Goal: Register for event/course

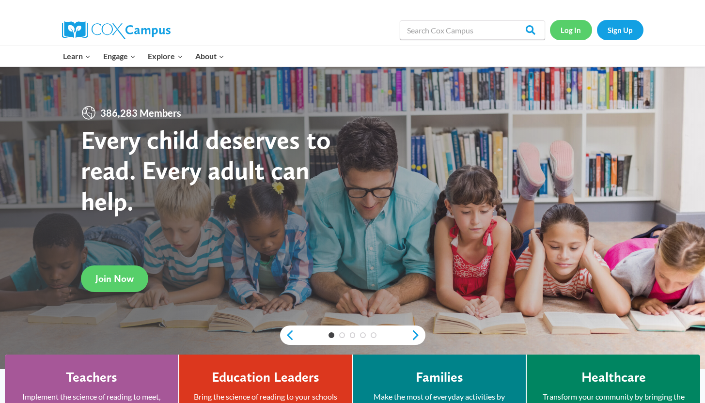
click at [559, 35] on link "Log In" at bounding box center [571, 30] width 42 height 20
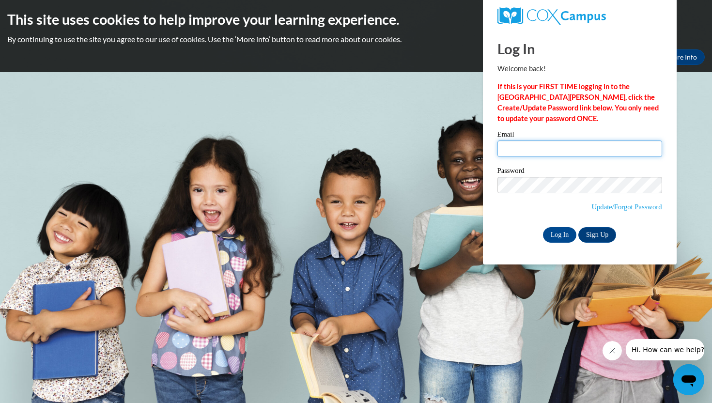
click at [529, 150] on input "Email" at bounding box center [580, 149] width 165 height 16
click at [599, 235] on link "Sign Up" at bounding box center [598, 235] width 38 height 16
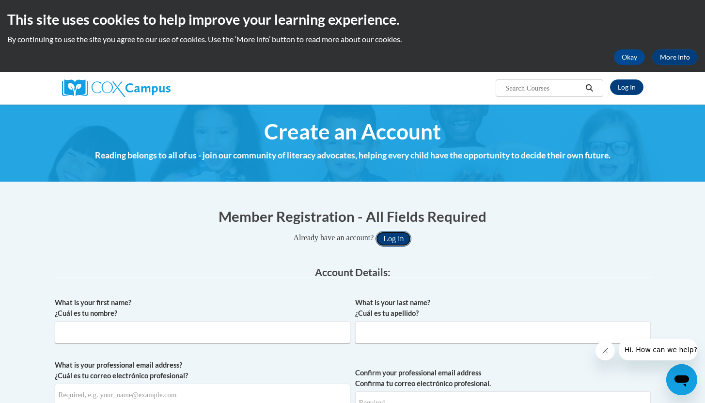
click at [401, 239] on button "Log in" at bounding box center [393, 239] width 36 height 16
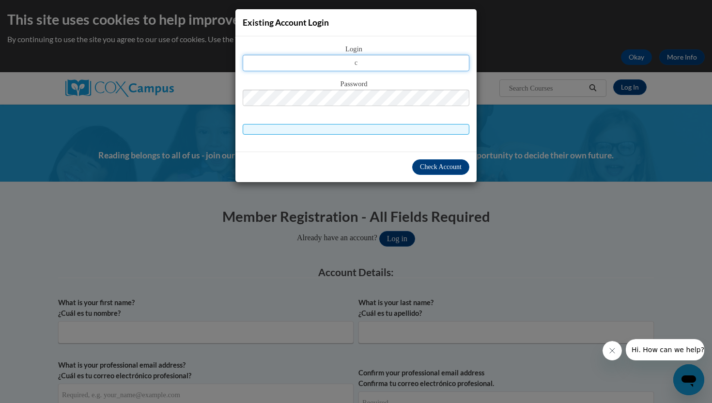
type input "c"
click at [394, 4] on div "Existing Account Login Login c Password" at bounding box center [356, 201] width 712 height 403
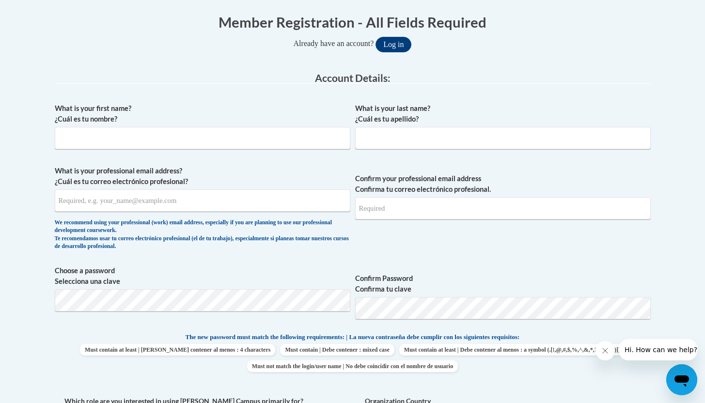
scroll to position [213, 0]
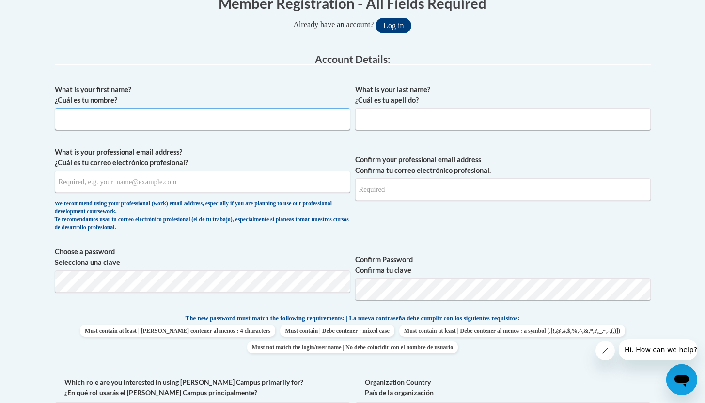
click at [184, 124] on input "What is your first name? ¿Cuál es tu nombre?" at bounding box center [203, 119] width 296 height 22
type input "Caelan"
click at [422, 124] on input "What is your last name? ¿Cuál es tu apellido?" at bounding box center [503, 119] width 296 height 22
type input "Martin"
click at [236, 182] on input "What is your professional email address? ¿Cuál es tu correo electrónico profesi…" at bounding box center [203, 182] width 296 height 22
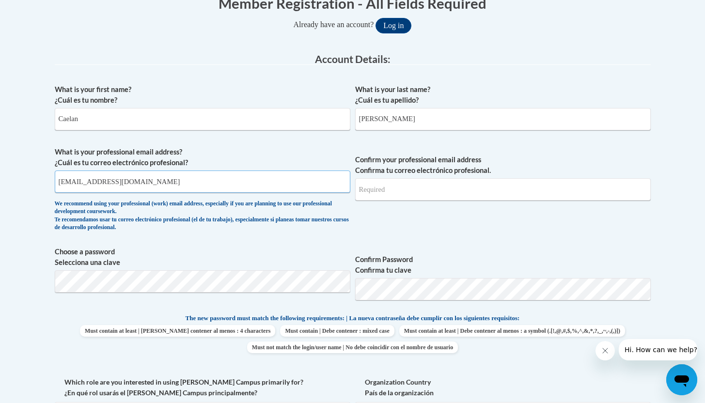
type input "cmartin@neshobacentral.com"
click at [431, 190] on input "Confirm your professional email address Confirma tu correo electrónico profesio…" at bounding box center [503, 189] width 296 height 22
type input "cmartin@neshobacentral.com"
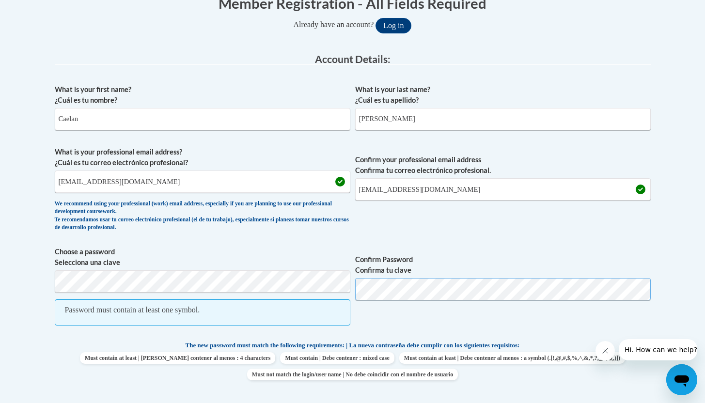
click at [375, 18] on button "Log in" at bounding box center [393, 26] width 36 height 16
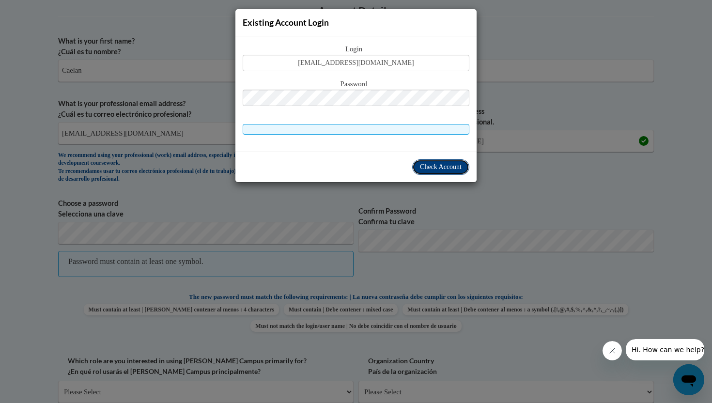
click at [430, 168] on span "Check Account" at bounding box center [441, 166] width 42 height 7
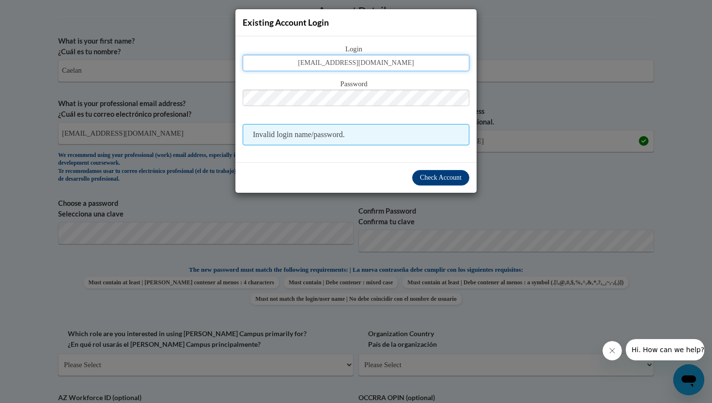
drag, startPoint x: 411, startPoint y: 64, endPoint x: 301, endPoint y: 59, distance: 109.6
click at [300, 59] on input "cmartin@neshobacentral.com" at bounding box center [356, 63] width 227 height 16
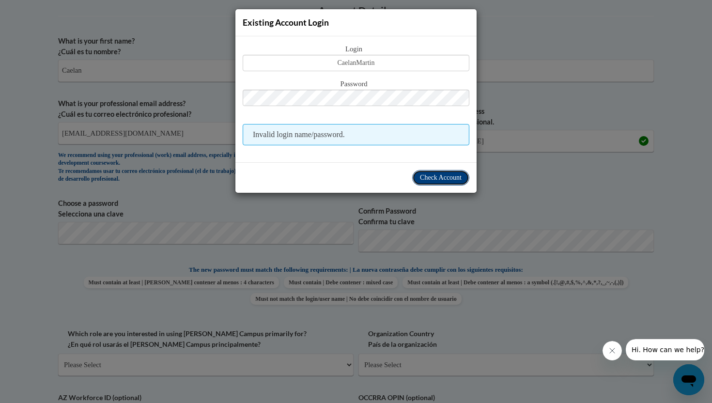
click at [428, 177] on span "Check Account" at bounding box center [441, 177] width 42 height 7
click at [441, 180] on span "Check Account" at bounding box center [441, 177] width 42 height 7
click at [315, 21] on span "Existing Account Login" at bounding box center [286, 22] width 86 height 10
click at [610, 347] on icon "Close message from company" at bounding box center [613, 351] width 8 height 8
click at [638, 117] on div "Existing Account Login Login CaelanMartin Password Invalid login name/password." at bounding box center [356, 201] width 712 height 403
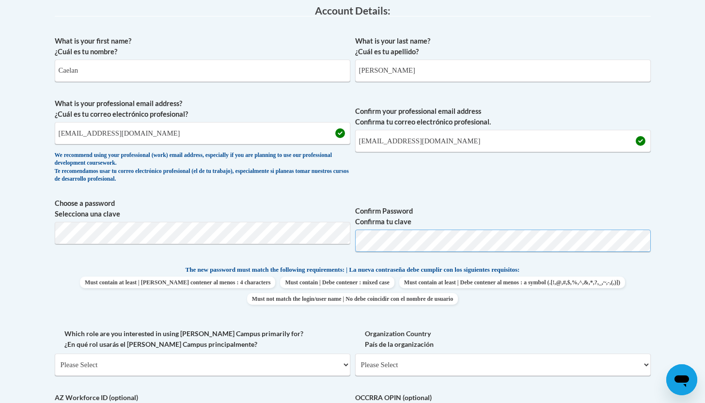
click at [344, 244] on span "Choose a password Selecciona una clave Confirm Password Confirma tu clave" at bounding box center [353, 229] width 596 height 62
click at [0, 217] on body "This site uses cookies to help improve your learning experience. By continuing …" at bounding box center [352, 324] width 705 height 1173
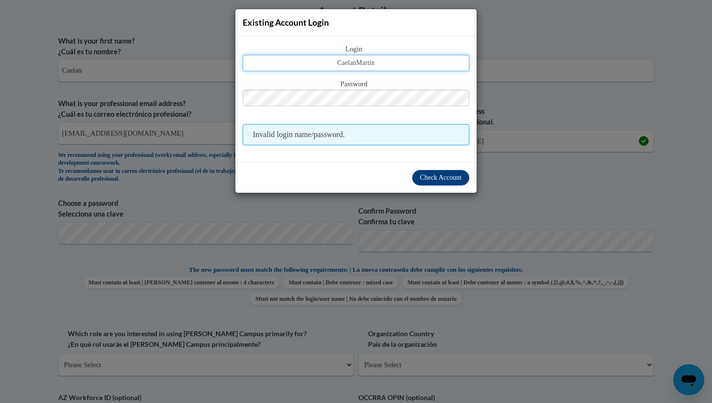
drag, startPoint x: 390, startPoint y: 66, endPoint x: 320, endPoint y: 65, distance: 69.3
click at [320, 65] on input "CaelanMartin" at bounding box center [356, 63] width 227 height 16
type input "cmartin@neshobacentral.com"
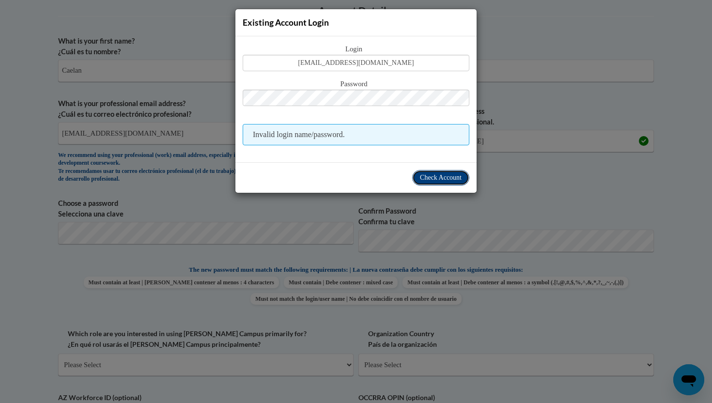
click at [424, 178] on span "Check Account" at bounding box center [441, 177] width 42 height 7
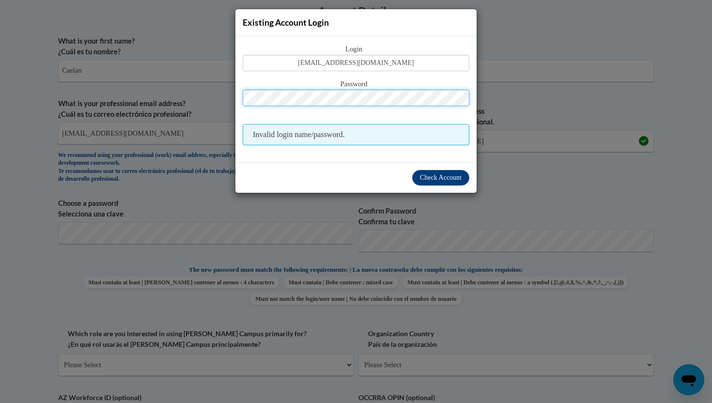
click at [263, 352] on div "Existing Account Login Login cmartin@neshobacentral.com Password Invalid login …" at bounding box center [356, 201] width 712 height 403
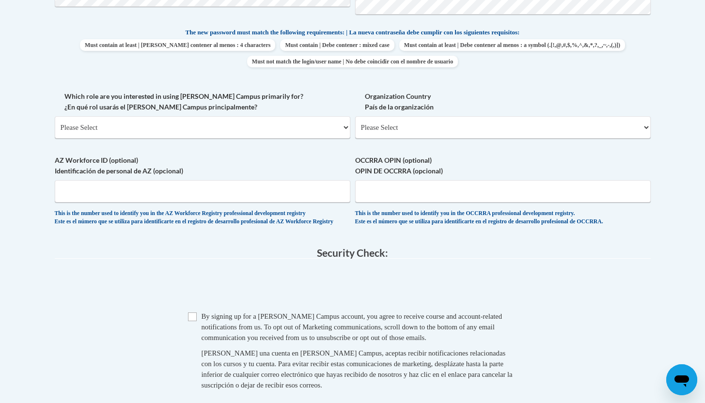
scroll to position [508, 0]
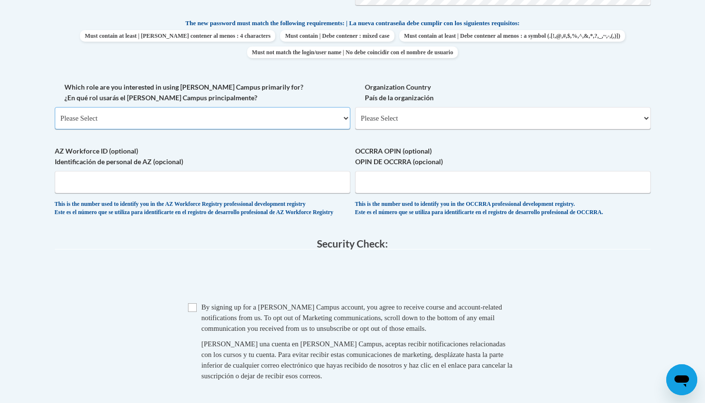
click at [186, 112] on select "Please Select College/University | Colegio/Universidad Community/Nonprofit Part…" at bounding box center [203, 118] width 296 height 22
select select "fbf2d438-af2f-41f8-98f1-81c410e29de3"
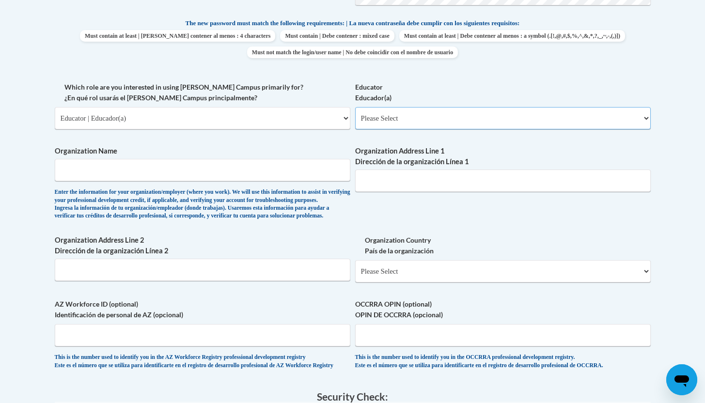
click at [376, 119] on select "Please Select Early Learning/Daycare Teacher/Family Home Care Provider | Maestr…" at bounding box center [503, 118] width 296 height 22
select select "11a86997-7122-4e2e-80c7-11975180ece4"
click at [101, 175] on input "Organization Name" at bounding box center [203, 170] width 296 height 22
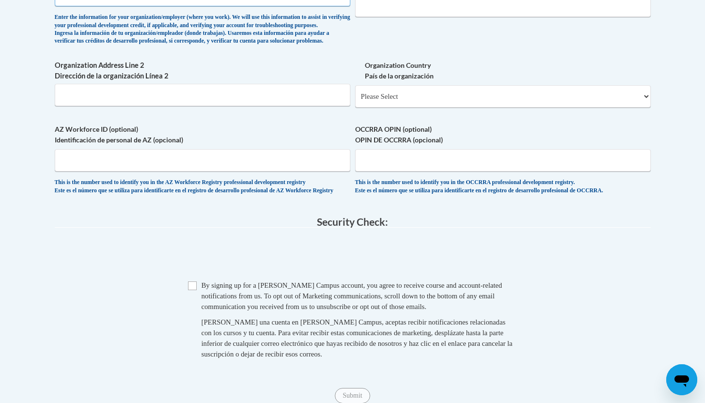
scroll to position [682, 0]
type input "Neshoba Central"
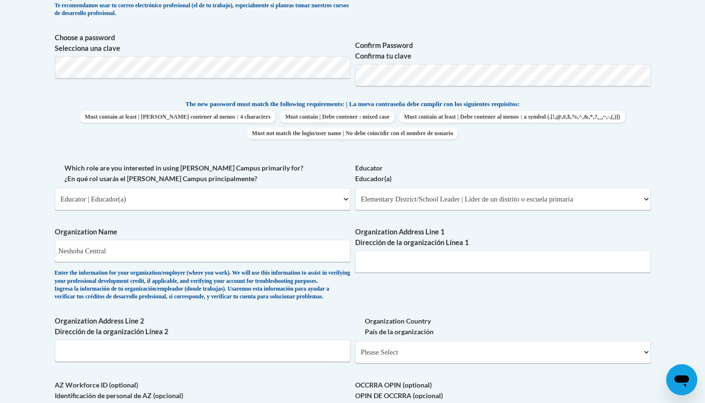
scroll to position [430, 0]
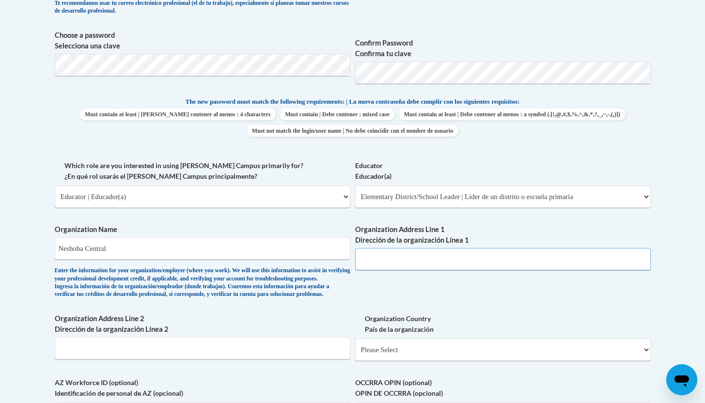
click at [431, 260] on input "Organization Address Line 1 Dirección de la organización Línea 1" at bounding box center [503, 259] width 296 height 22
click at [526, 297] on div "What is your first name? ¿Cuál es tu nombre? Caelan What is your last name? ¿Cu…" at bounding box center [353, 160] width 596 height 595
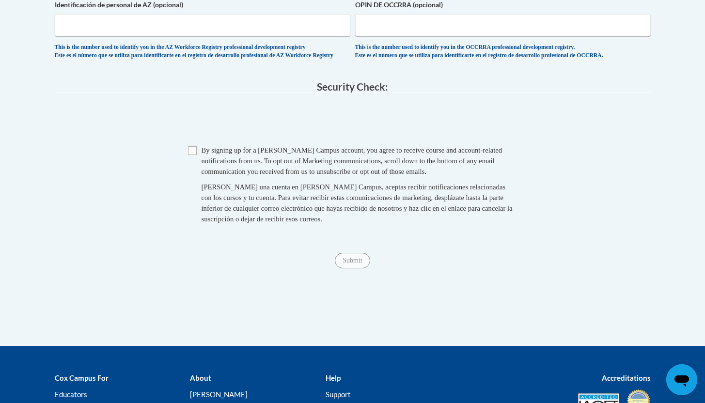
scroll to position [884, 0]
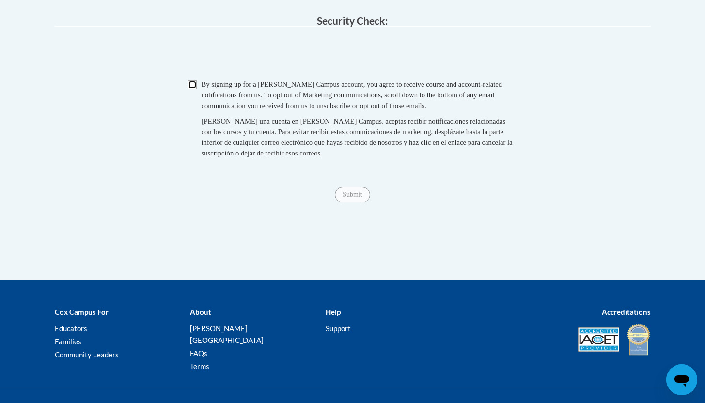
click at [192, 89] on input "Checkbox" at bounding box center [192, 84] width 9 height 9
checkbox input "true"
click at [354, 203] on input "Submit" at bounding box center [352, 195] width 35 height 16
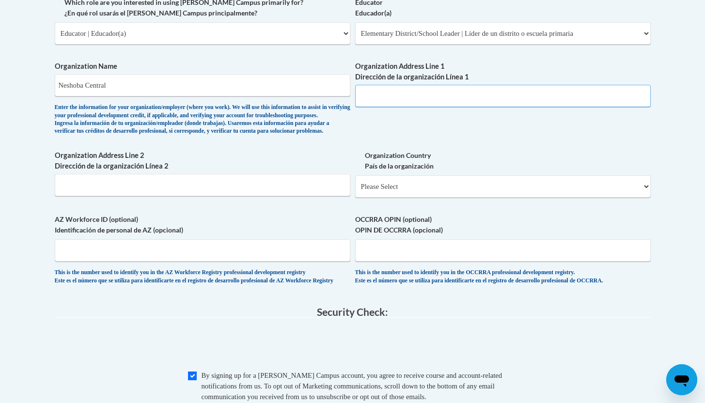
scroll to position [576, 0]
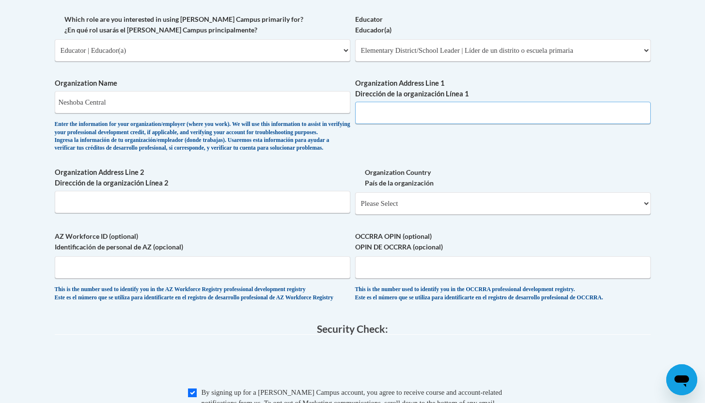
drag, startPoint x: 712, startPoint y: 242, endPoint x: 712, endPoint y: 212, distance: 30.5
click at [434, 111] on input "Organization Address Line 1 Dirección de la organización Línea 1" at bounding box center [503, 113] width 296 height 22
click at [419, 115] on input "Organization Address Line 1 Dirección de la organización Línea 1" at bounding box center [503, 113] width 296 height 22
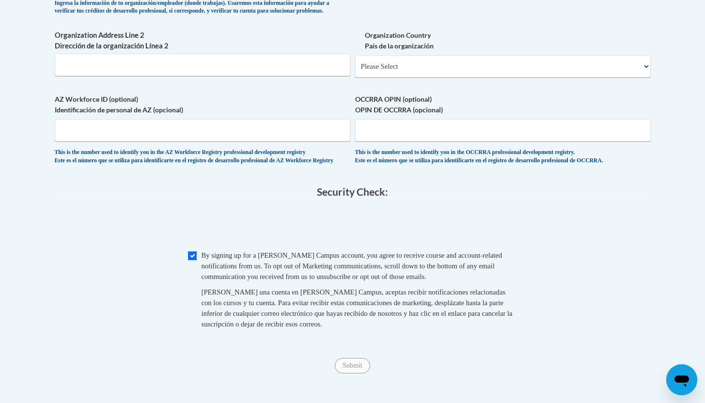
scroll to position [697, 0]
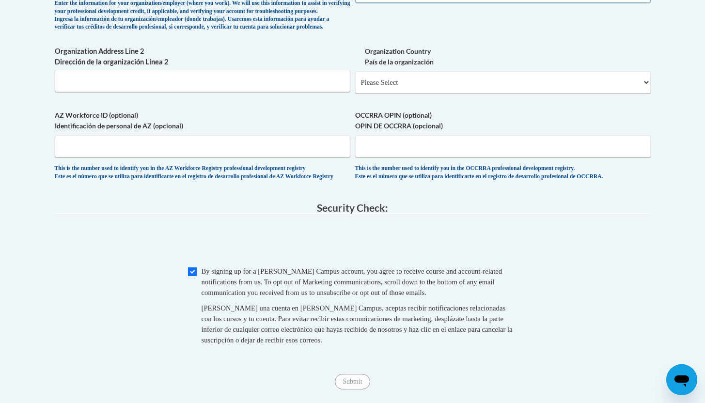
type input "1002 St Francis Drive, Philadelphia, MS 39350"
click at [356, 390] on input "Submit" at bounding box center [352, 382] width 35 height 16
click at [414, 94] on select "Please Select United States | Estados Unidos Outside of the United States | Fue…" at bounding box center [503, 82] width 296 height 22
select select "ad49bcad-a171-4b2e-b99c-48b446064914"
select select
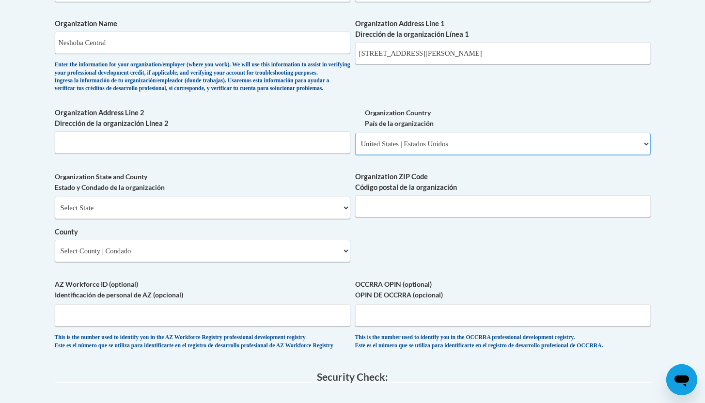
scroll to position [636, 0]
click at [132, 219] on select "Select State Alabama Alaska Arizona Arkansas California Colorado Connecticut De…" at bounding box center [203, 207] width 296 height 22
select select "Mississippi"
click at [391, 217] on input "Organization ZIP Code Código postal de la organización" at bounding box center [503, 206] width 296 height 22
type input "39350"
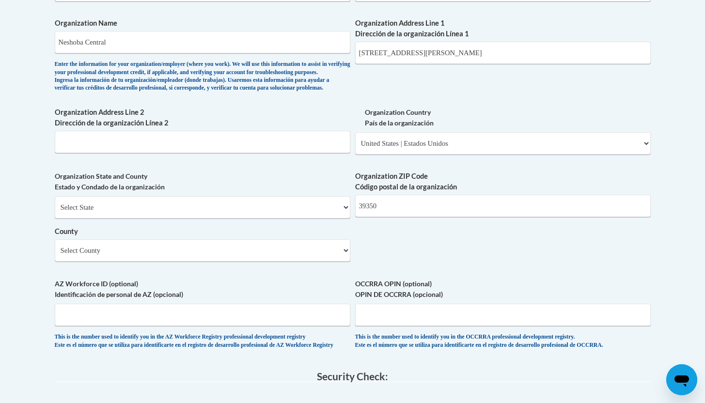
click at [197, 269] on div "Organization State and County Estado y Condado de la organización Select State …" at bounding box center [203, 220] width 296 height 98
click at [187, 262] on select "Select County Adams Alcorn Amite Attala Benton Bolivar Calhoun Carroll Chickasa…" at bounding box center [203, 250] width 296 height 22
select select "Neshoba"
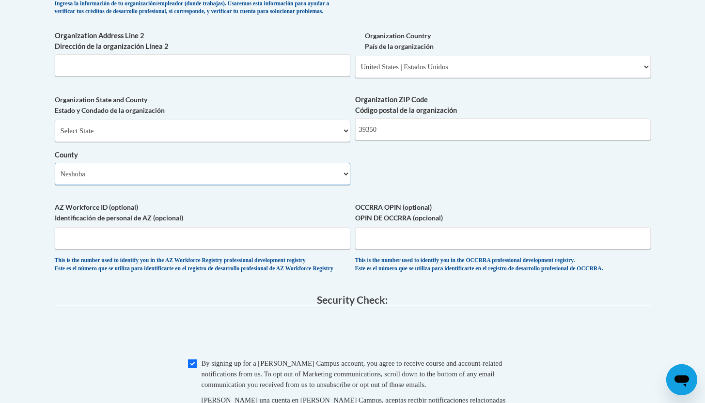
scroll to position [714, 0]
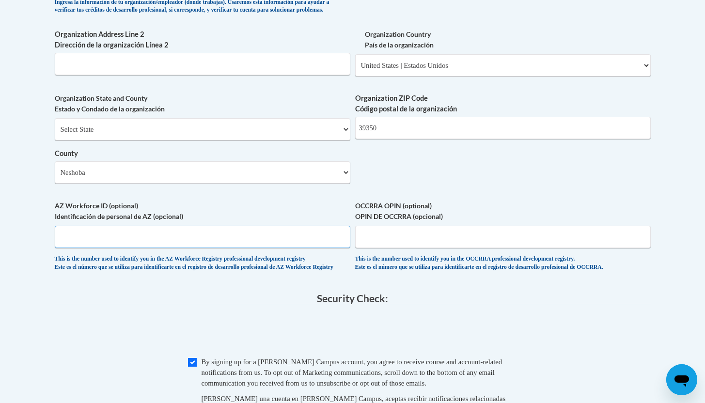
click at [277, 248] on input "AZ Workforce ID (optional) Identificación de personal de AZ (opcional)" at bounding box center [203, 237] width 296 height 22
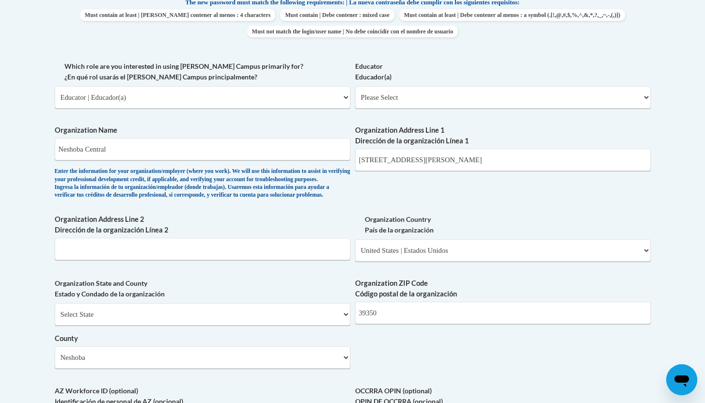
scroll to position [531, 0]
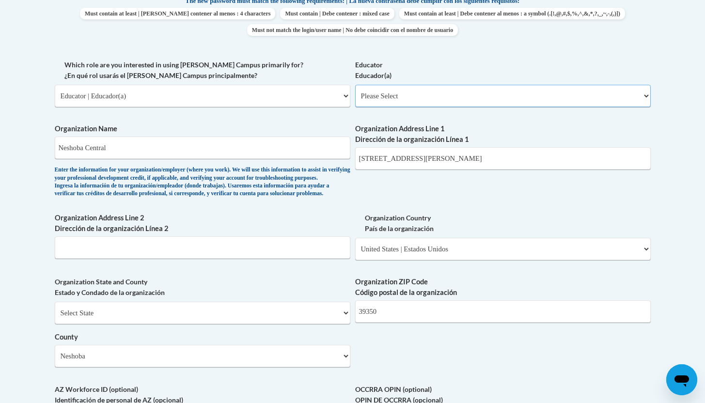
click at [400, 100] on select "Please Select Early Learning/Daycare Teacher/Family Home Care Provider | Maestr…" at bounding box center [503, 96] width 296 height 22
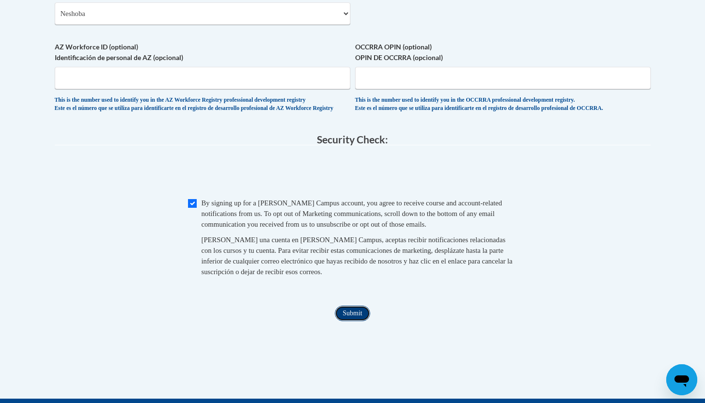
click at [360, 321] on input "Submit" at bounding box center [352, 314] width 35 height 16
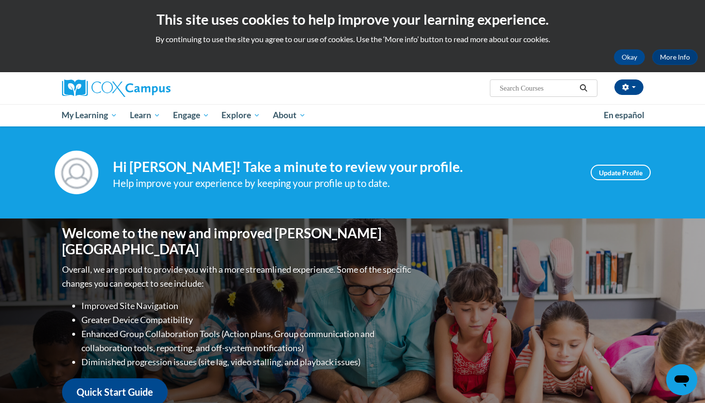
click at [534, 86] on input "Search..." at bounding box center [538, 88] width 78 height 12
type input "an ecosystem approach"
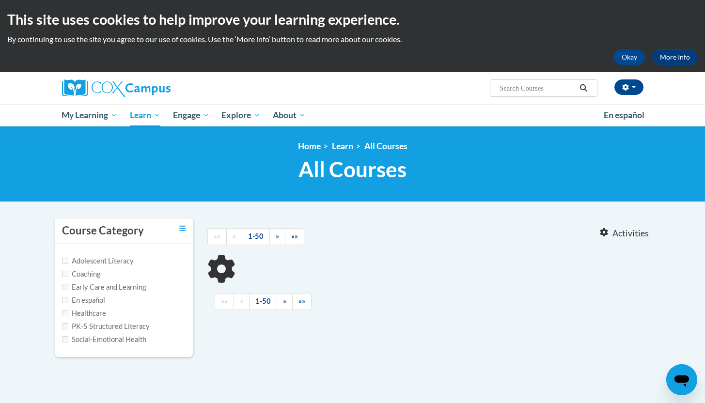
type input "an ecosystem approach"
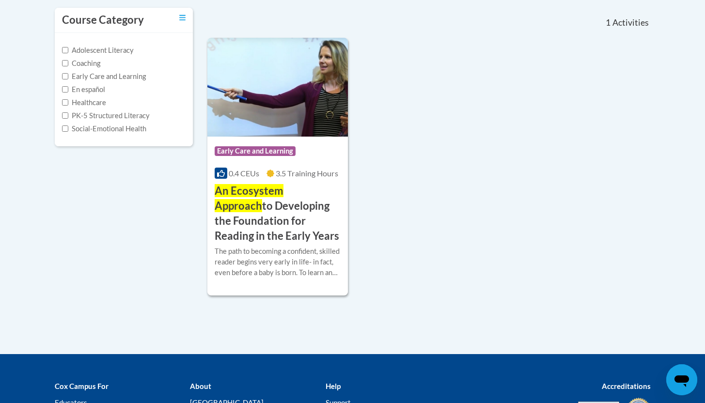
scroll to position [208, 0]
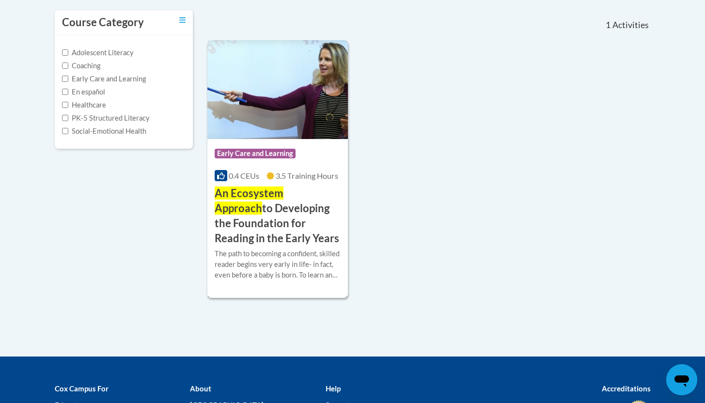
click at [273, 141] on div "Course Category: Early Care and Learning 0.4 CEUs 3.5 Training Hours COURSE An …" at bounding box center [277, 192] width 141 height 107
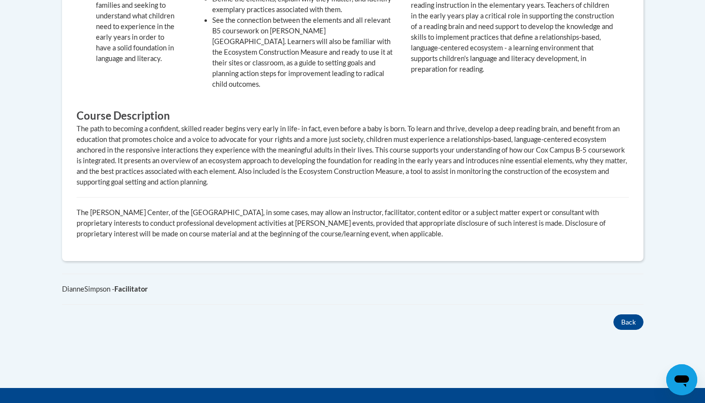
scroll to position [615, 0]
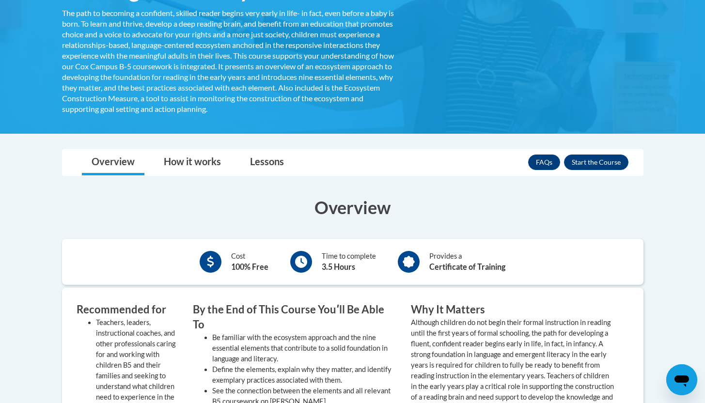
drag, startPoint x: 712, startPoint y: 261, endPoint x: 711, endPoint y: 132, distance: 128.4
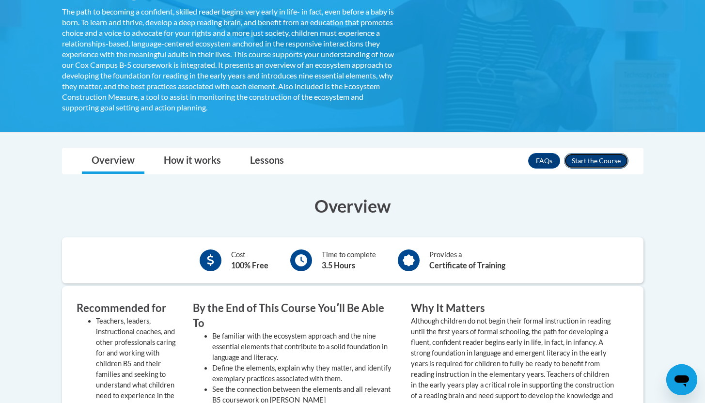
click at [609, 159] on button "Enroll" at bounding box center [596, 161] width 64 height 16
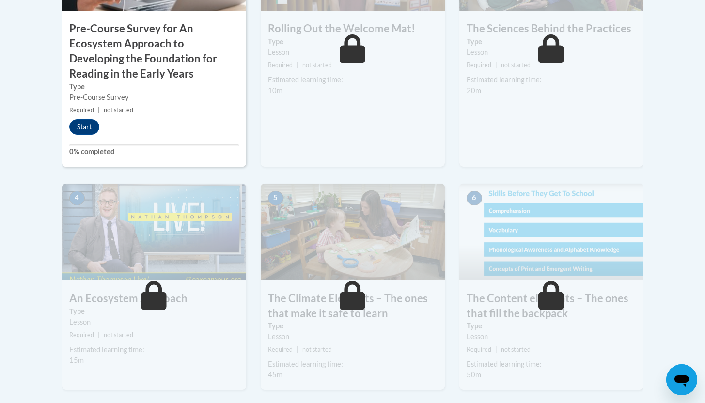
drag, startPoint x: 710, startPoint y: 87, endPoint x: 712, endPoint y: 218, distance: 130.3
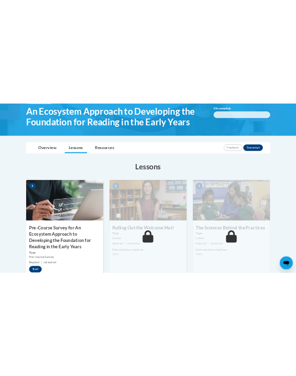
scroll to position [168, 0]
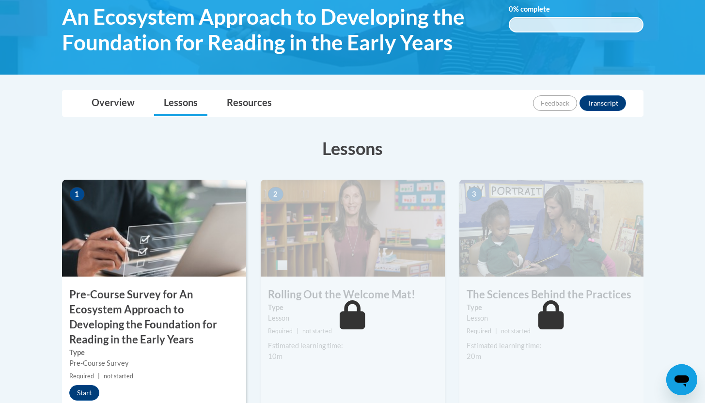
drag, startPoint x: 712, startPoint y: 137, endPoint x: 712, endPoint y: 147, distance: 10.2
click at [705, 147] on html "This site uses cookies to help improve your learning experience. By continuing …" at bounding box center [352, 33] width 705 height 403
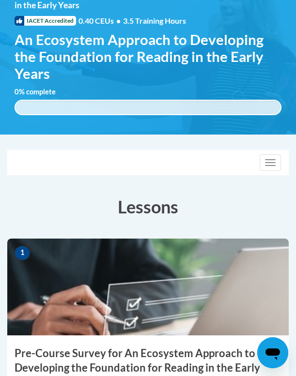
scroll to position [0, 0]
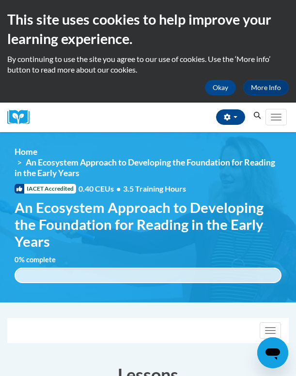
click at [255, 118] on icon "Search" at bounding box center [257, 115] width 9 height 7
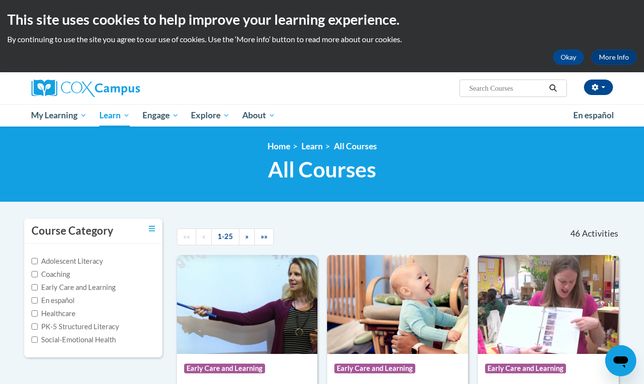
click at [296, 87] on input "Search..." at bounding box center [507, 88] width 78 height 12
type input "my learn worlds"
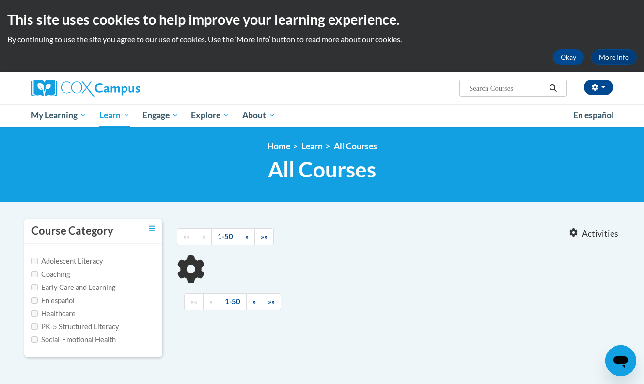
type input "my learn worlds"
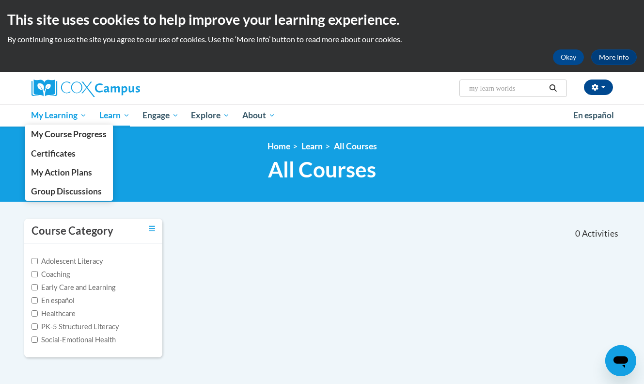
click at [50, 122] on link "My Learning" at bounding box center [59, 115] width 68 height 22
